Goal: Information Seeking & Learning: Learn about a topic

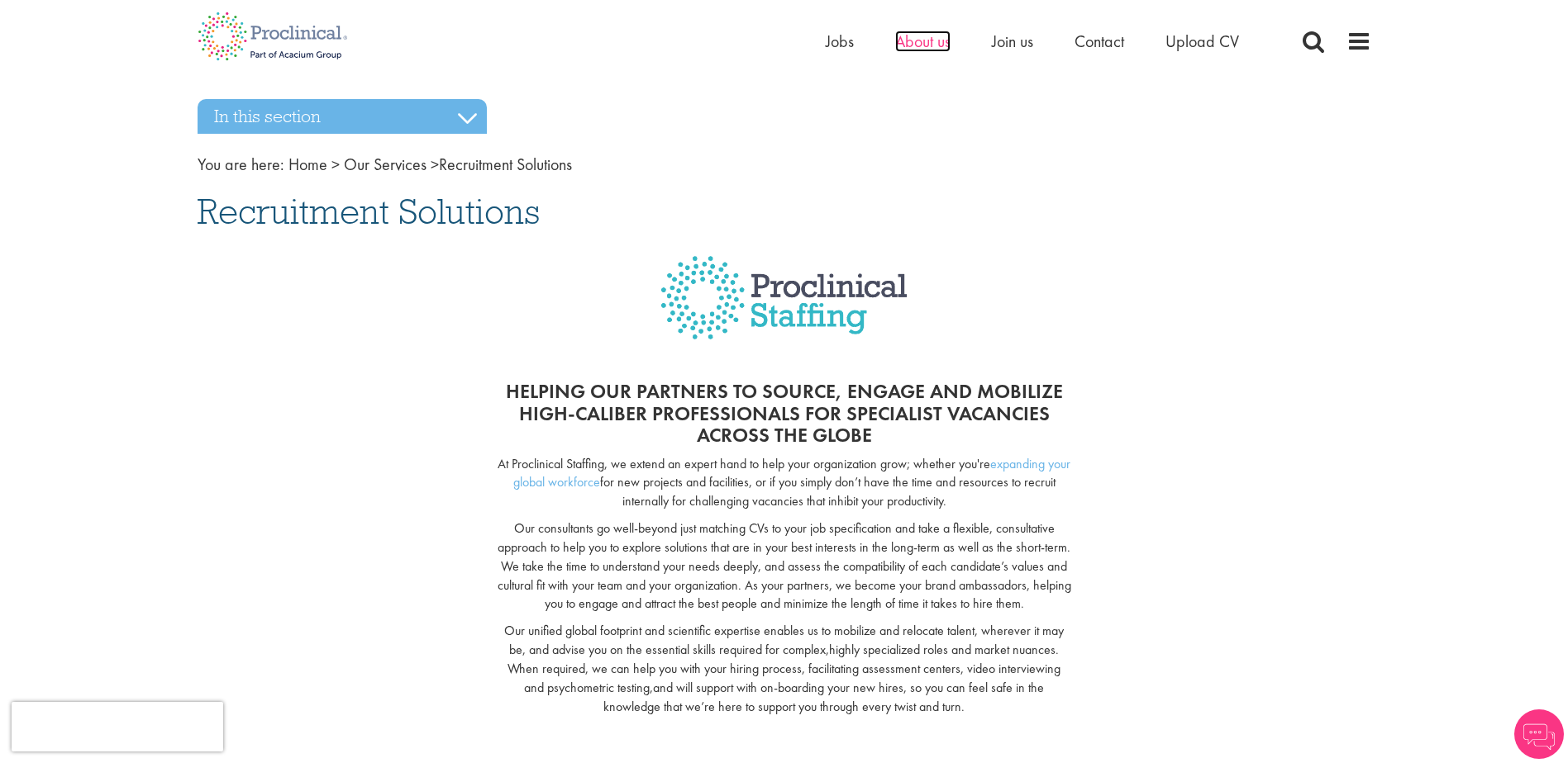
click at [934, 39] on span "About us" at bounding box center [923, 41] width 55 height 22
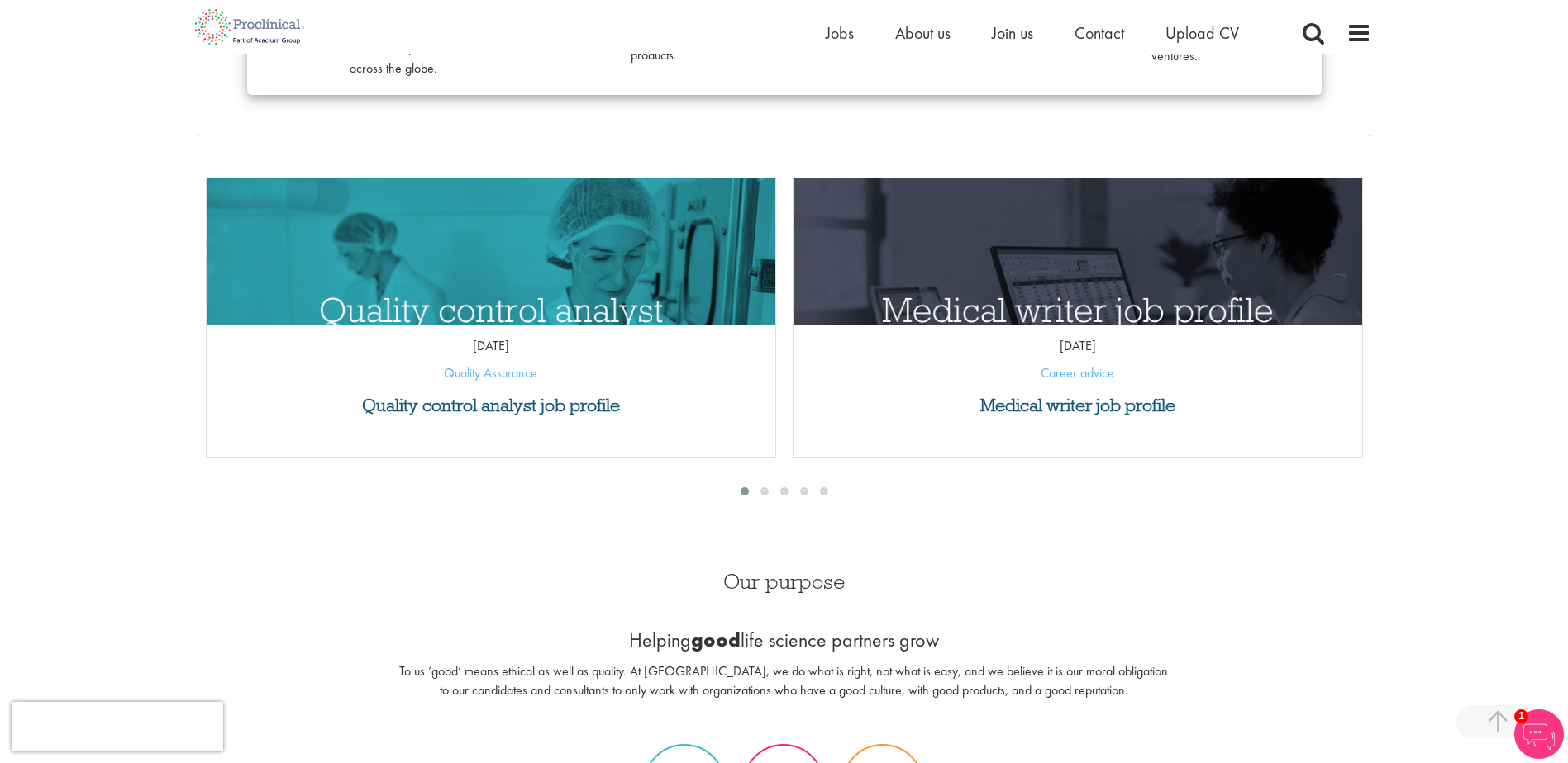
scroll to position [661, 0]
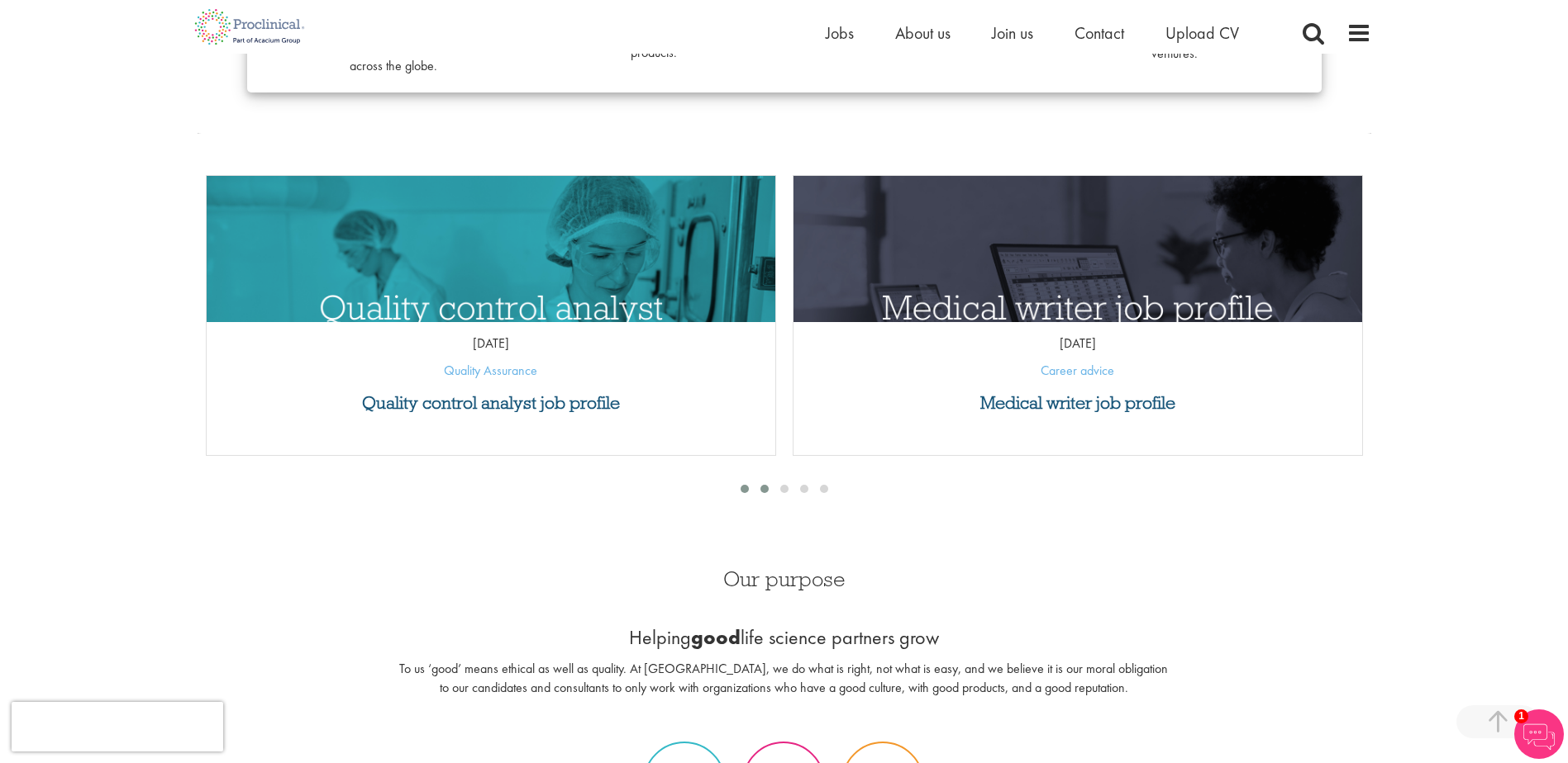
click at [766, 489] on span at bounding box center [764, 488] width 9 height 9
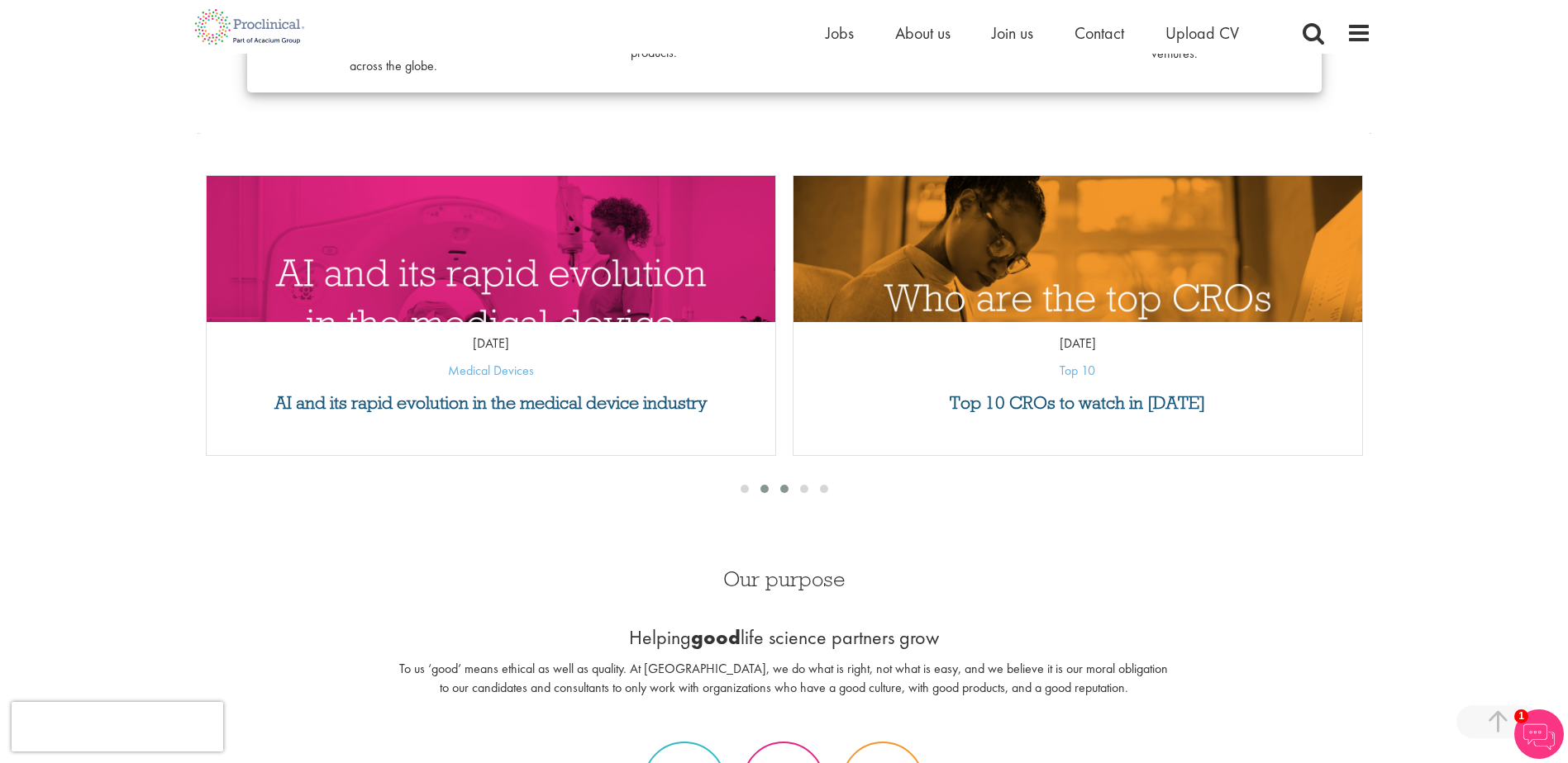
click at [791, 489] on div at bounding box center [784, 488] width 20 height 16
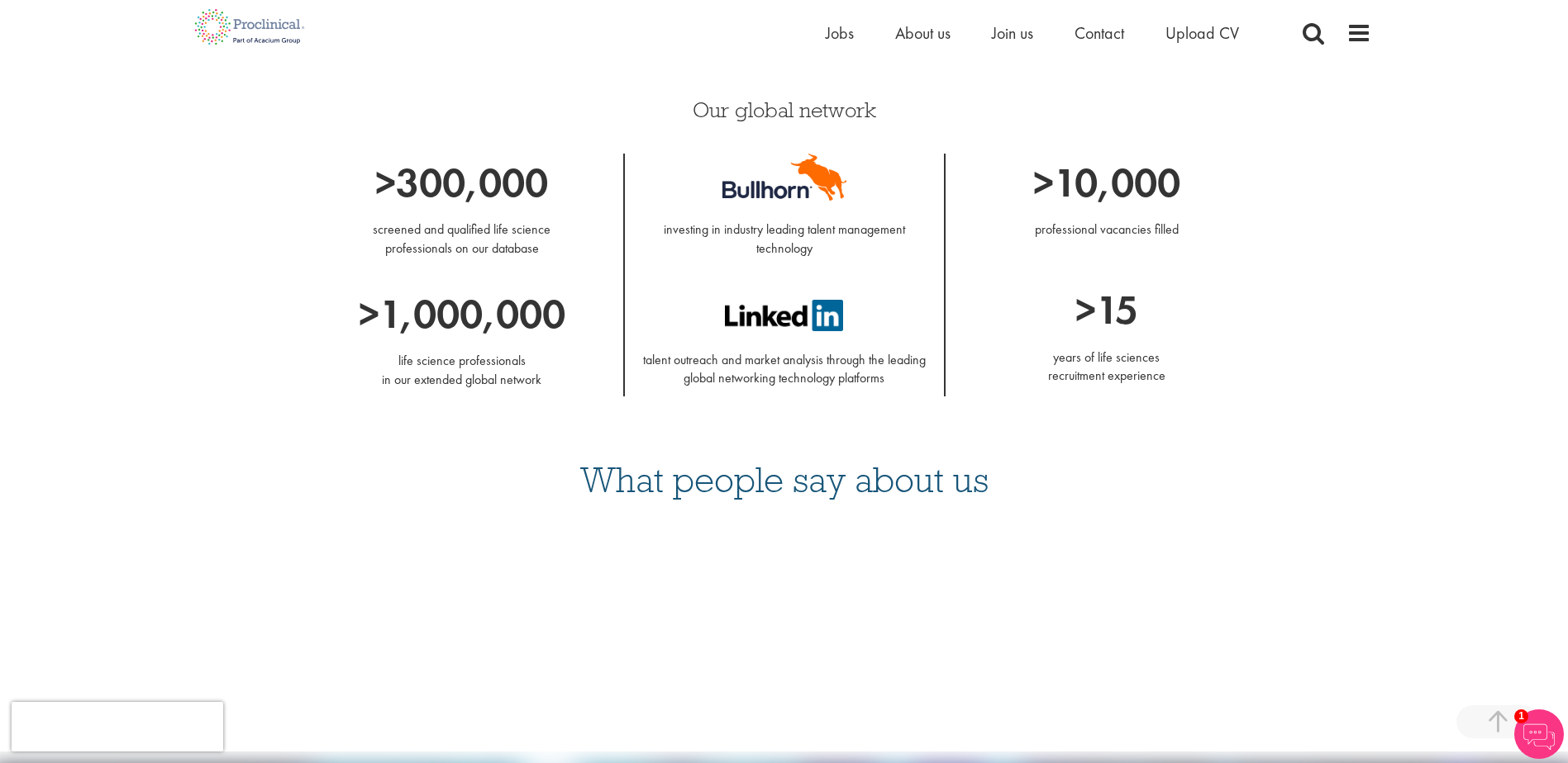
scroll to position [1817, 0]
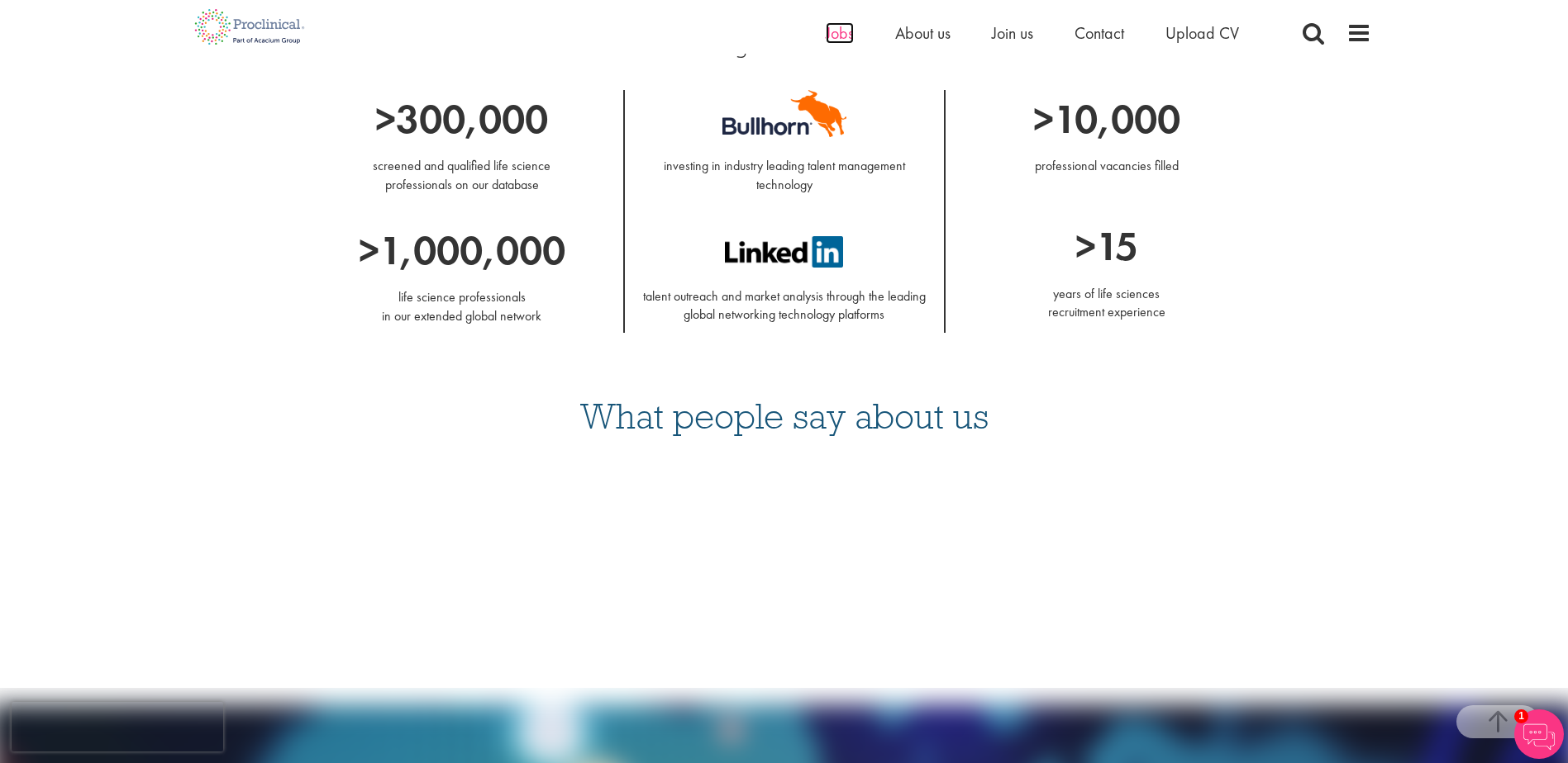
click at [847, 34] on span "Jobs" at bounding box center [839, 32] width 28 height 22
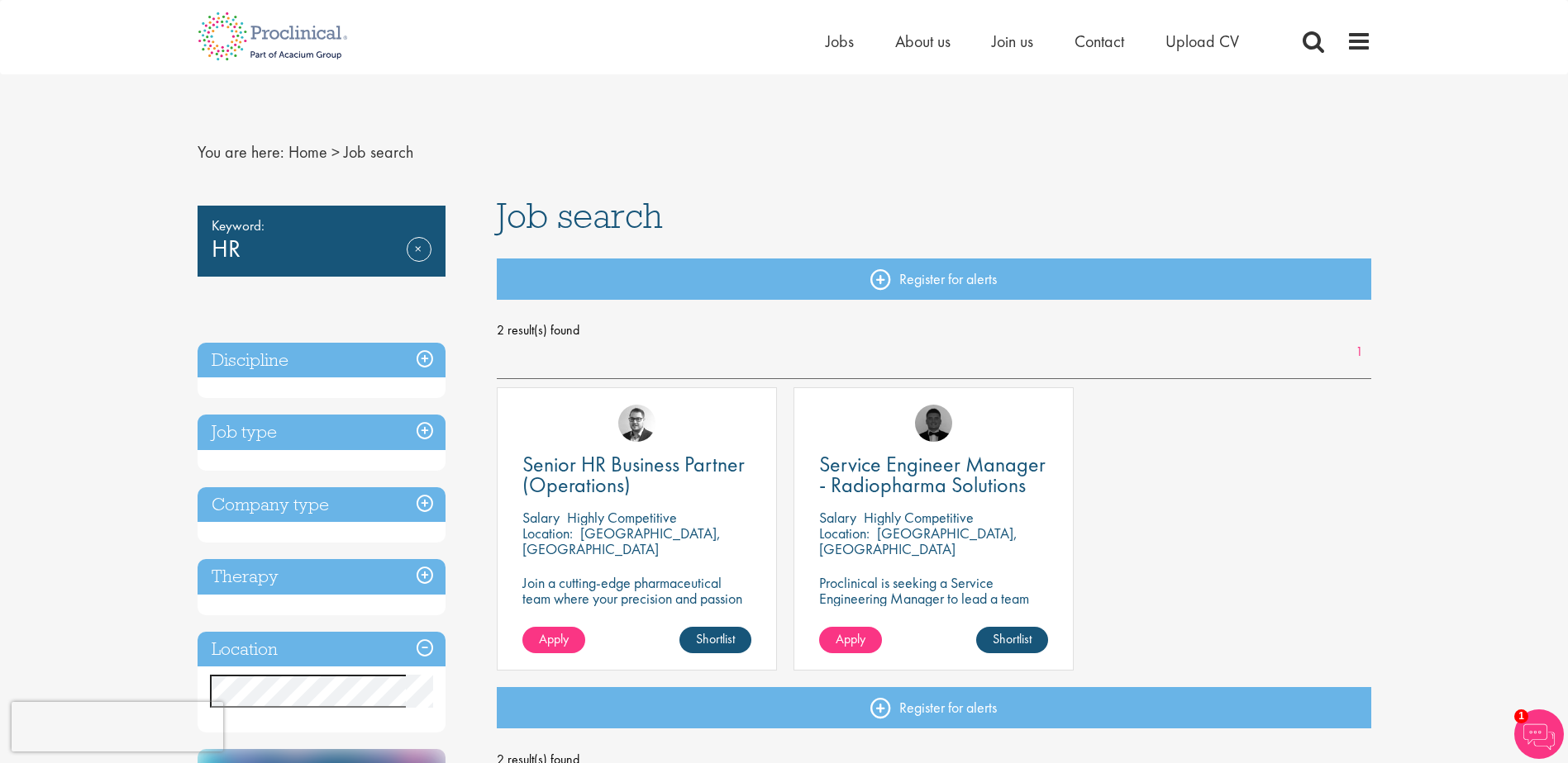
click at [425, 351] on h3 "Discipline" at bounding box center [322, 360] width 248 height 35
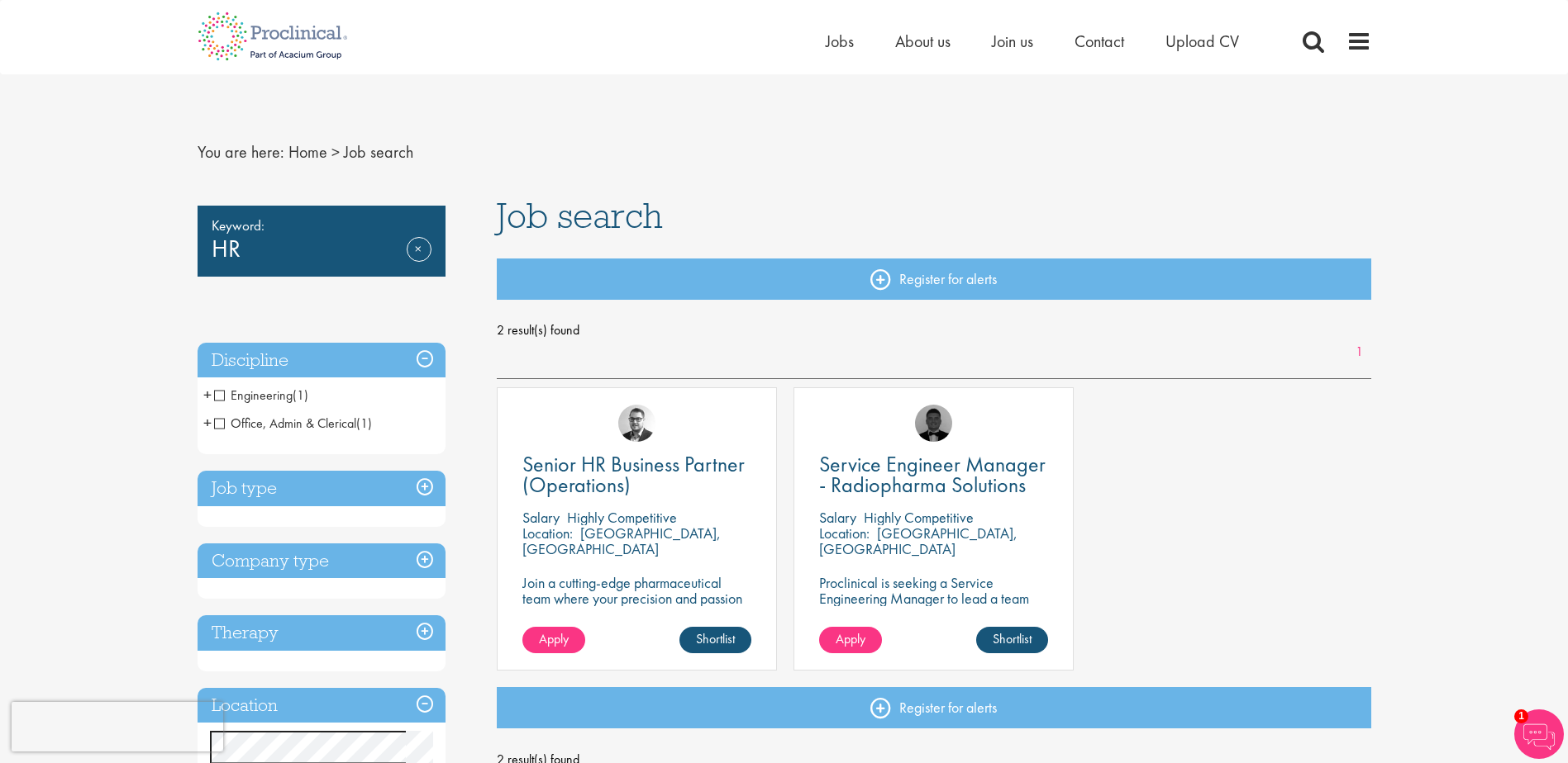
click at [425, 351] on h3 "Discipline" at bounding box center [322, 360] width 248 height 35
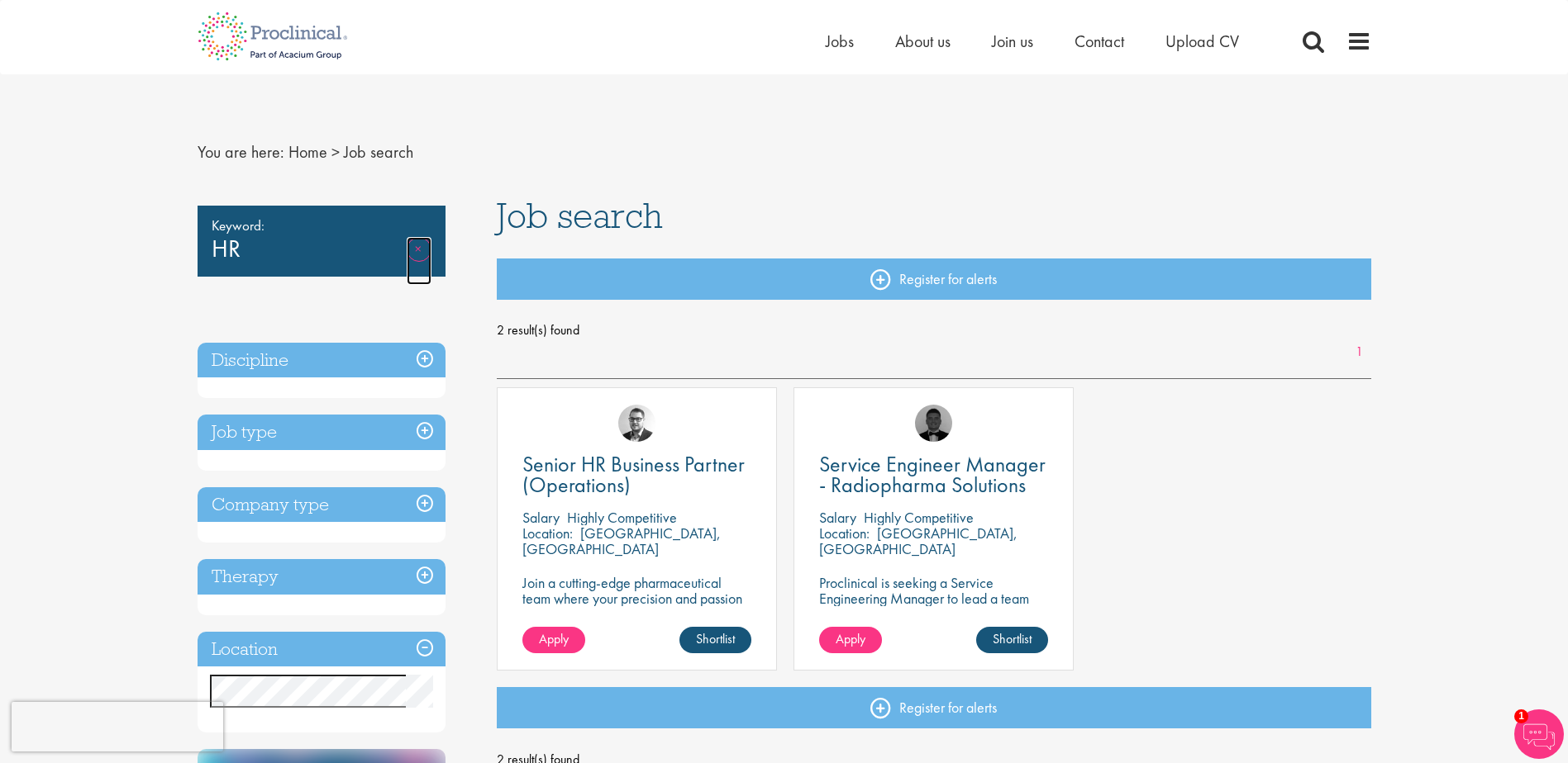
click at [419, 252] on link "Remove" at bounding box center [419, 261] width 25 height 48
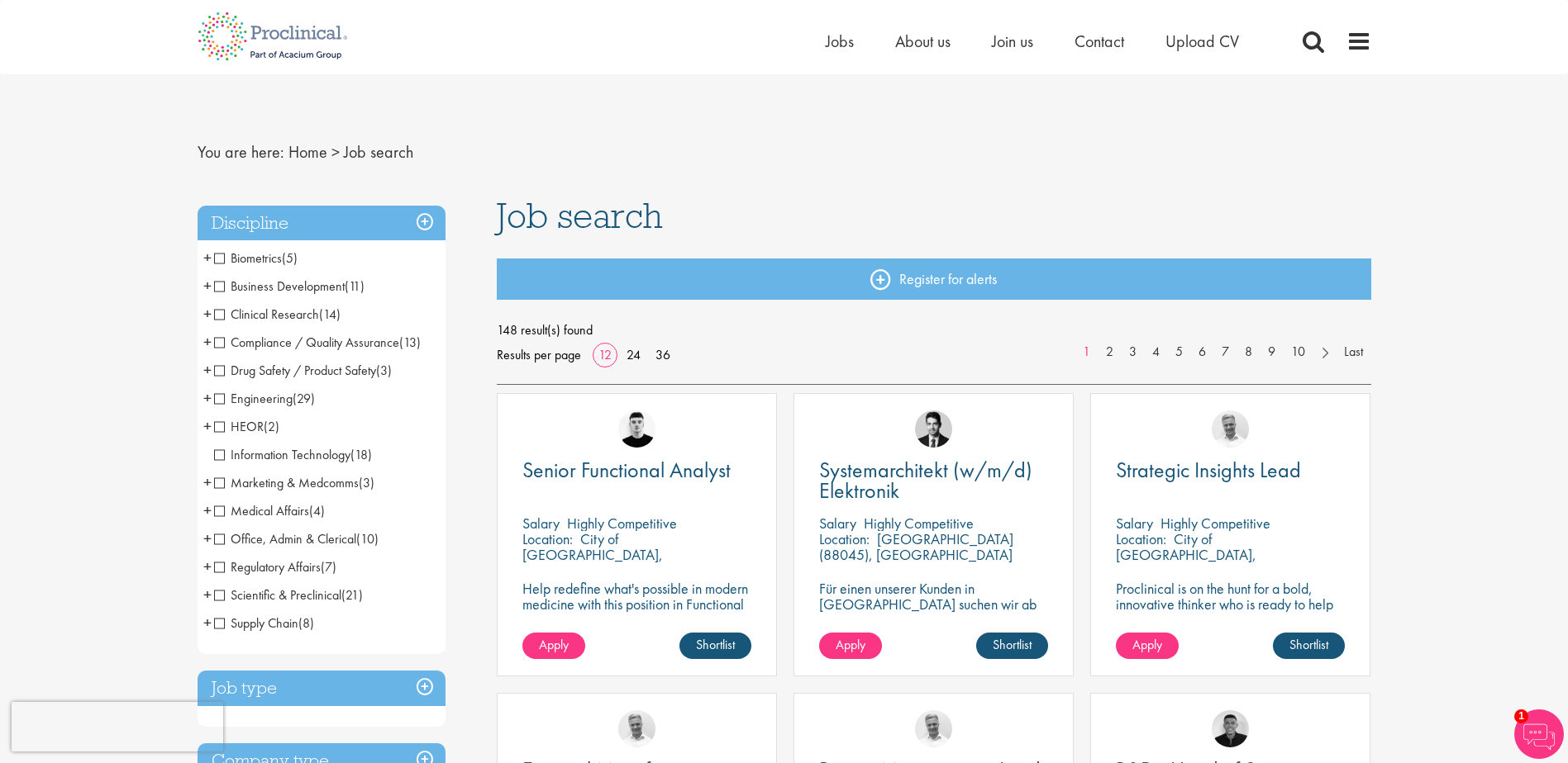
click at [206, 537] on span "+" at bounding box center [207, 539] width 9 height 25
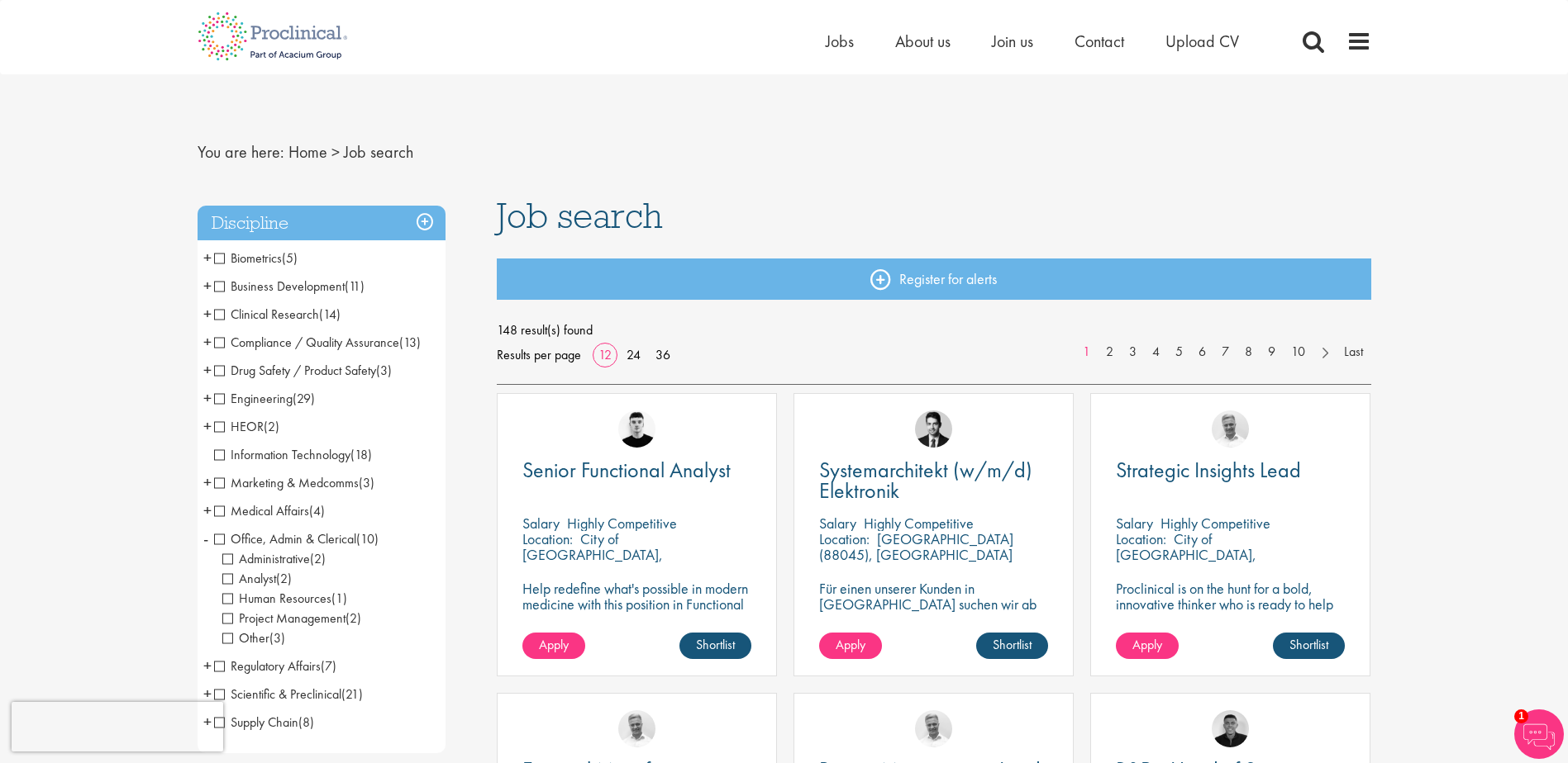
click at [228, 596] on span "Human Resources" at bounding box center [277, 598] width 109 height 17
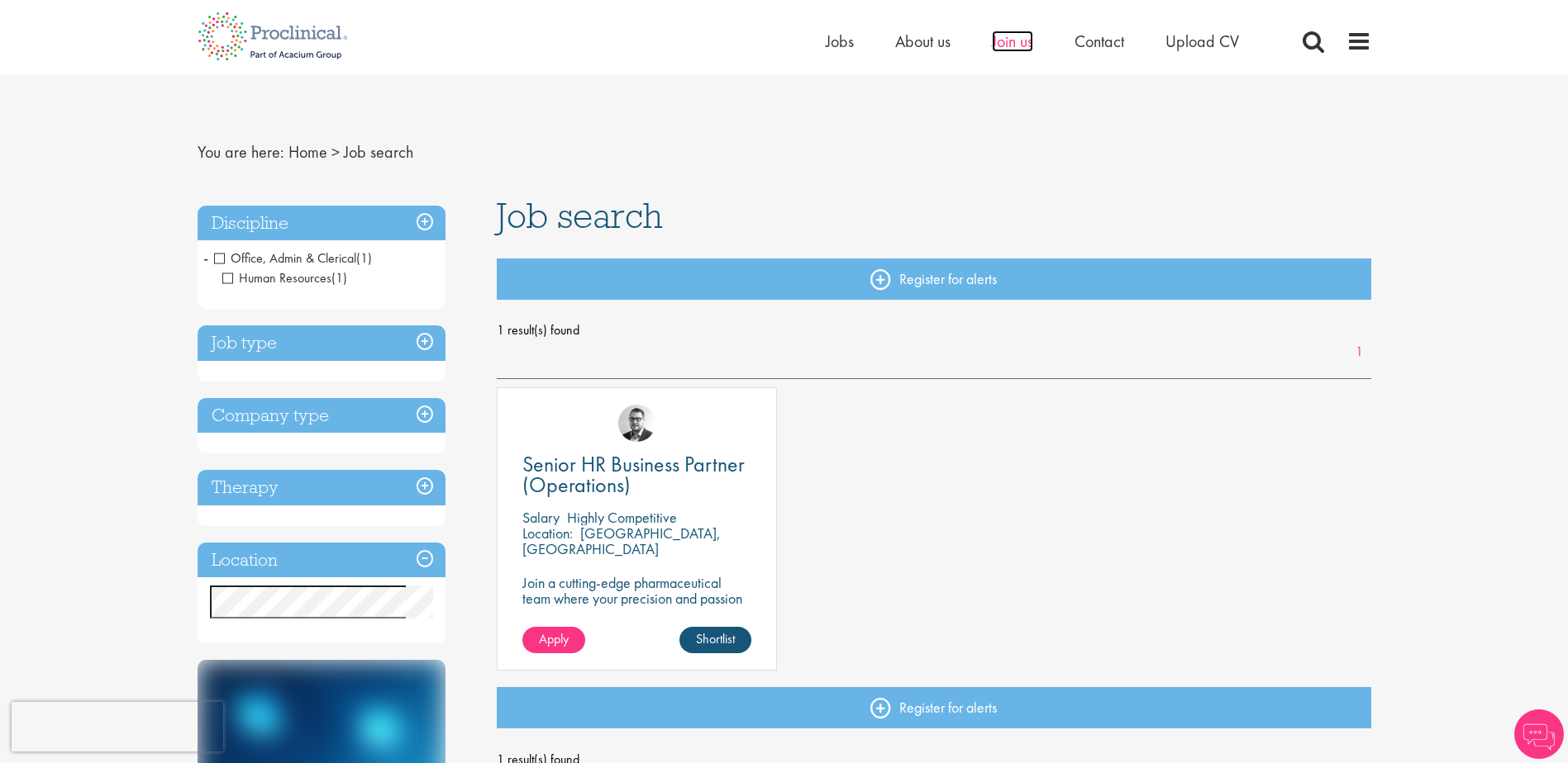
click at [1015, 42] on span "Join us" at bounding box center [1012, 41] width 41 height 22
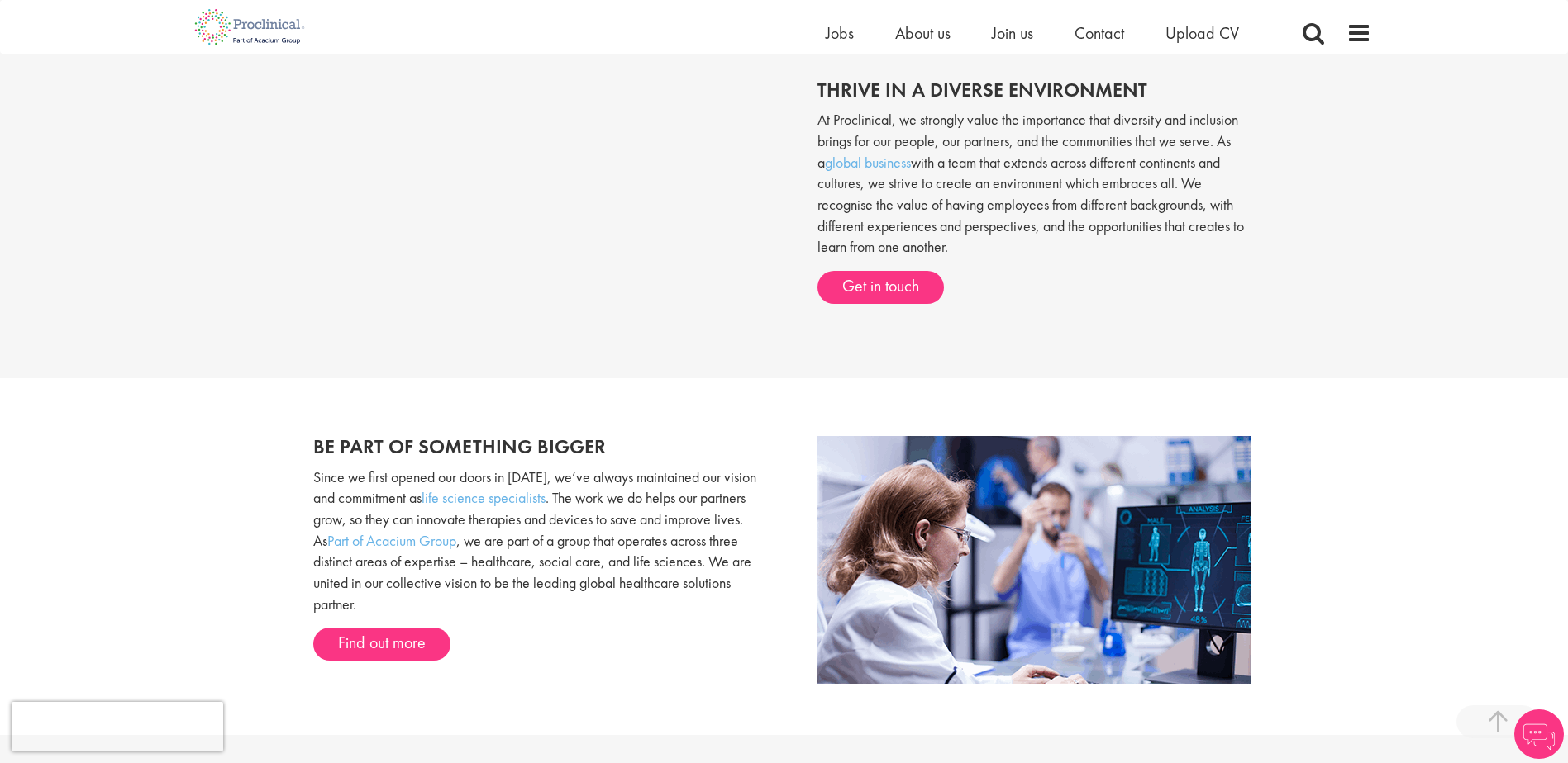
scroll to position [743, 0]
click at [1356, 34] on span at bounding box center [1359, 33] width 25 height 25
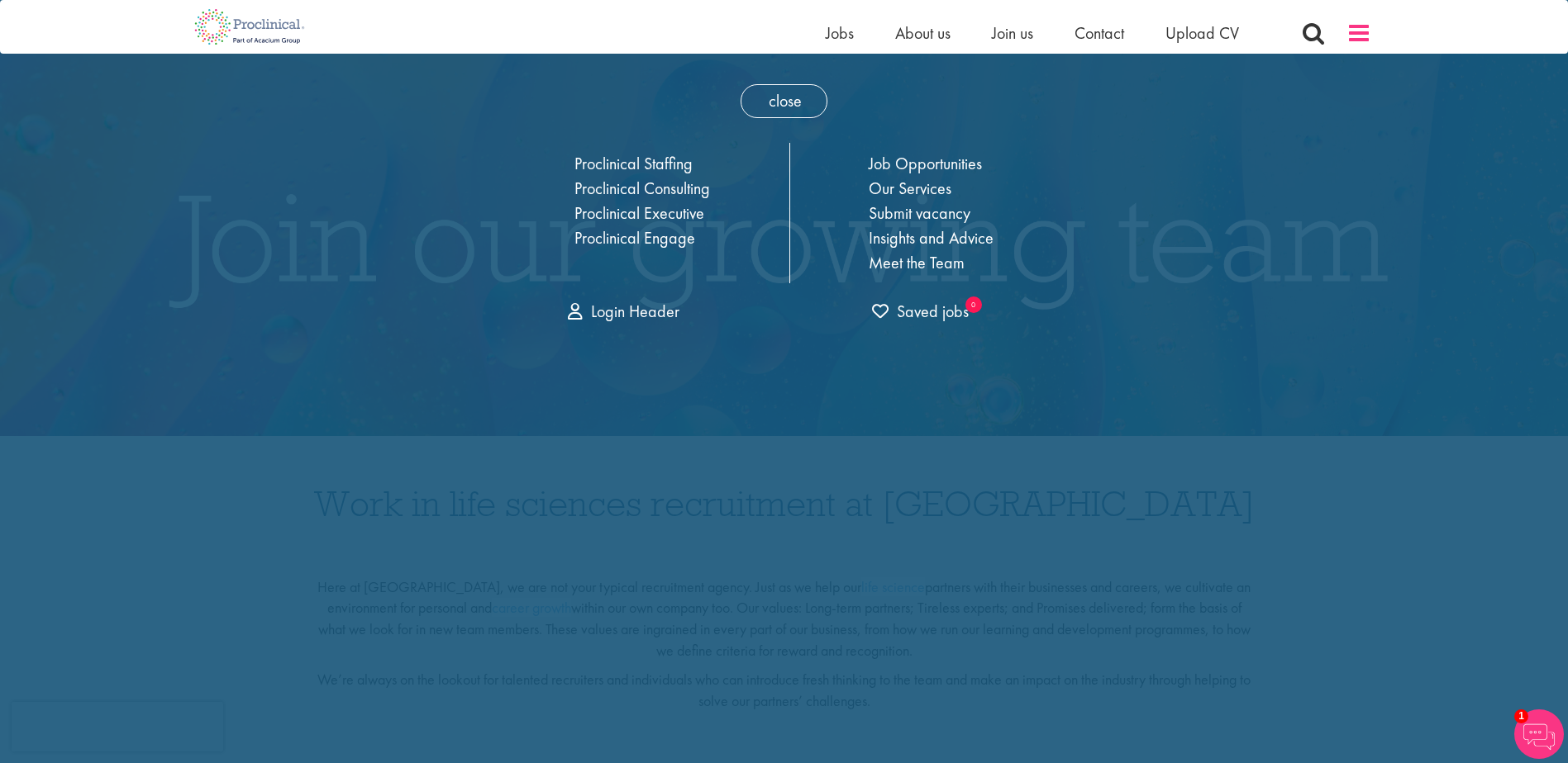
scroll to position [0, 0]
